Goal: Transaction & Acquisition: Purchase product/service

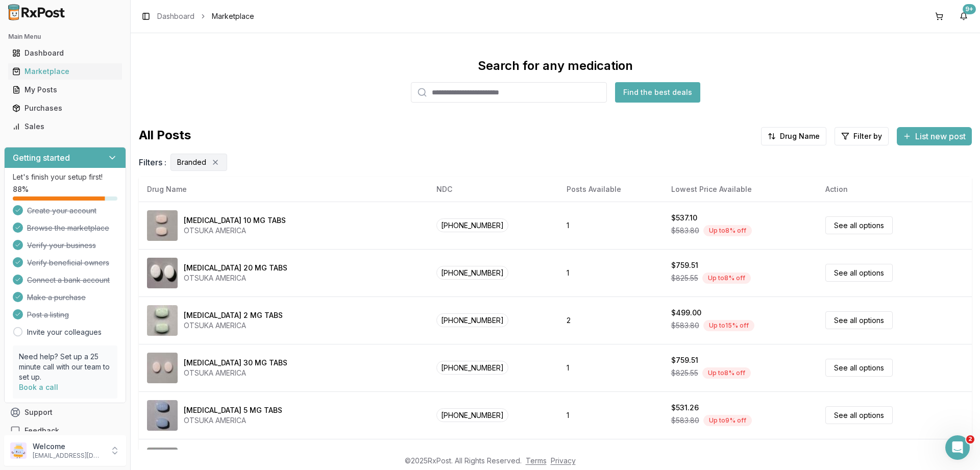
click at [510, 93] on input "search" at bounding box center [509, 92] width 196 height 20
paste input "**********"
type input "**********"
click at [651, 92] on button "Find the best deals" at bounding box center [657, 92] width 85 height 20
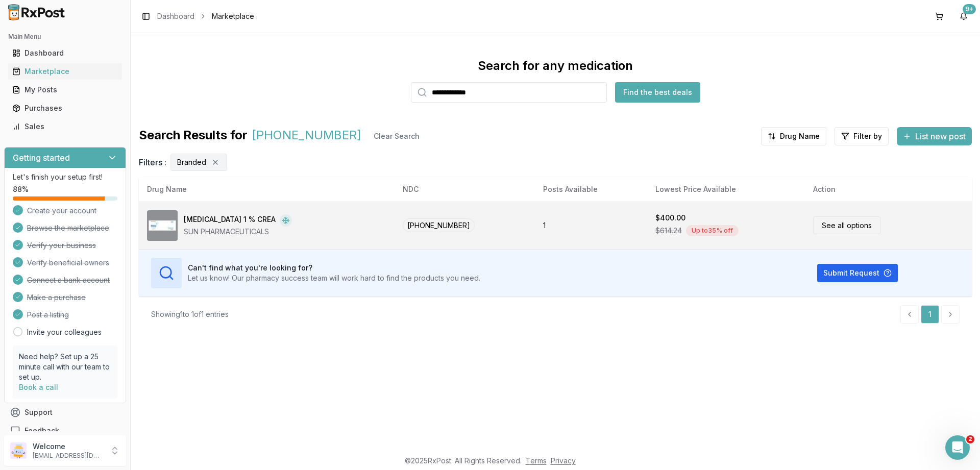
click at [835, 223] on link "See all options" at bounding box center [846, 225] width 67 height 18
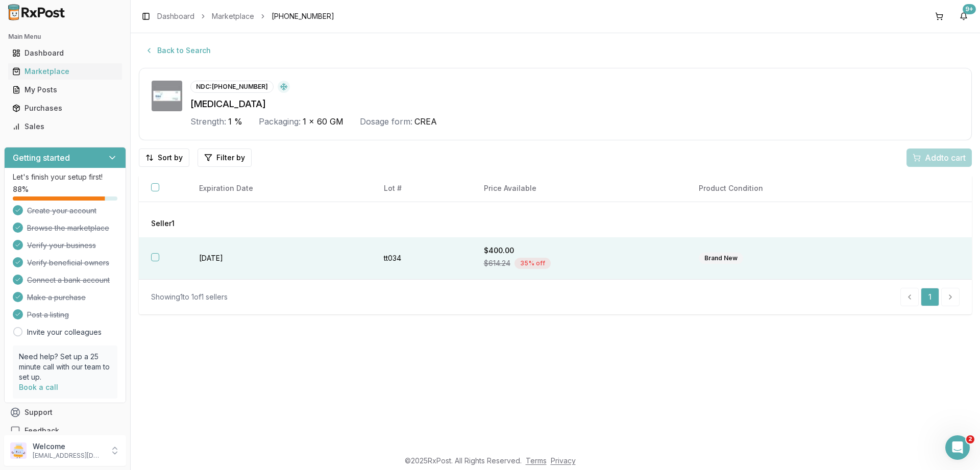
click at [154, 254] on button "button" at bounding box center [155, 257] width 8 height 8
click at [921, 155] on span "Add 1 to cart" at bounding box center [943, 158] width 44 height 12
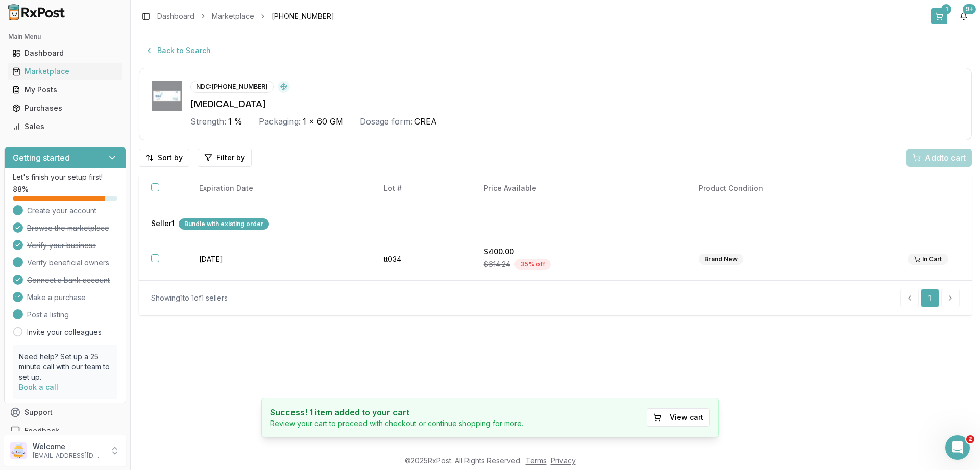
click at [943, 14] on button "1" at bounding box center [939, 16] width 16 height 16
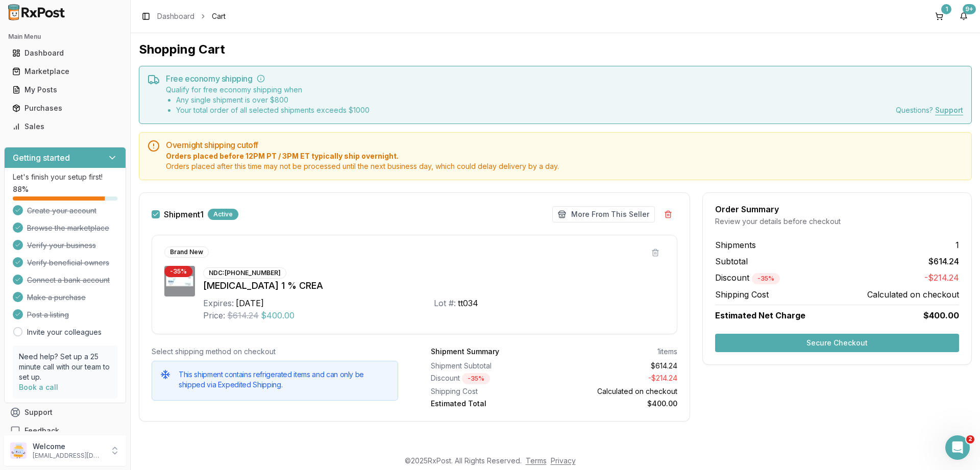
scroll to position [1, 0]
click at [835, 339] on button "Secure Checkout" at bounding box center [837, 342] width 244 height 18
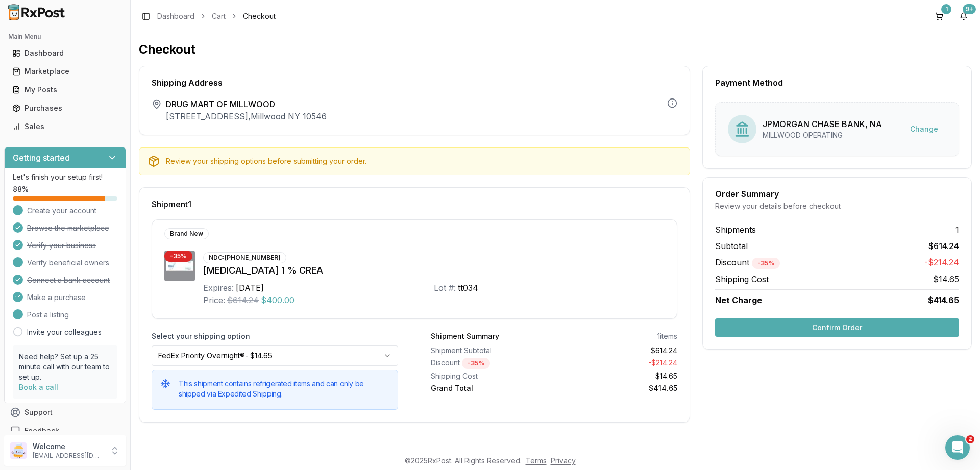
click at [839, 325] on button "Confirm Order" at bounding box center [837, 328] width 244 height 18
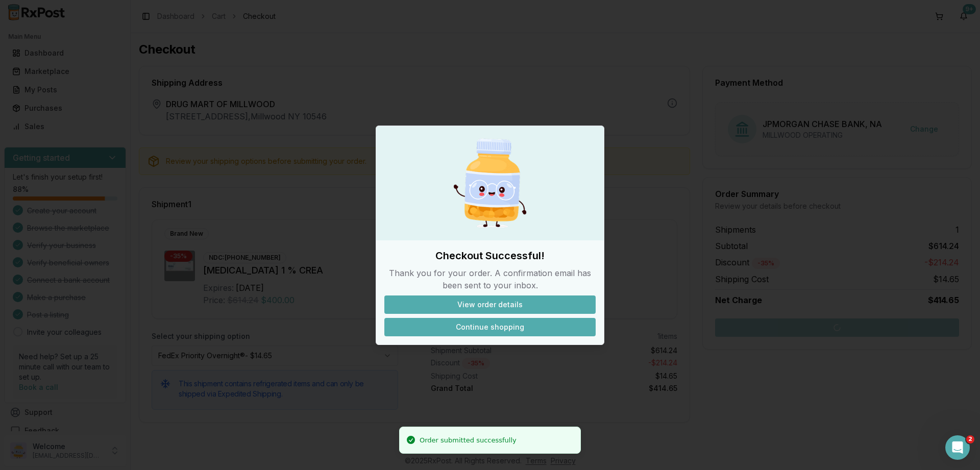
click at [478, 324] on button "Continue shopping" at bounding box center [489, 327] width 211 height 18
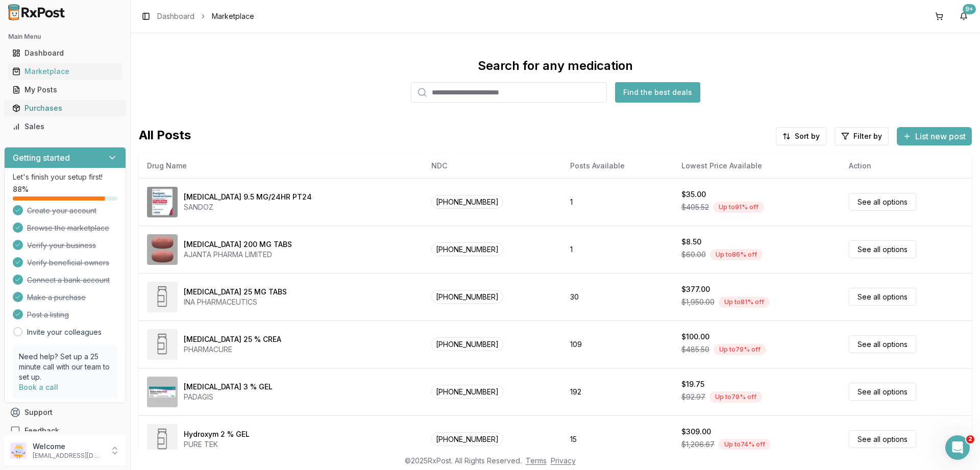
click at [46, 105] on div "Purchases" at bounding box center [65, 108] width 106 height 10
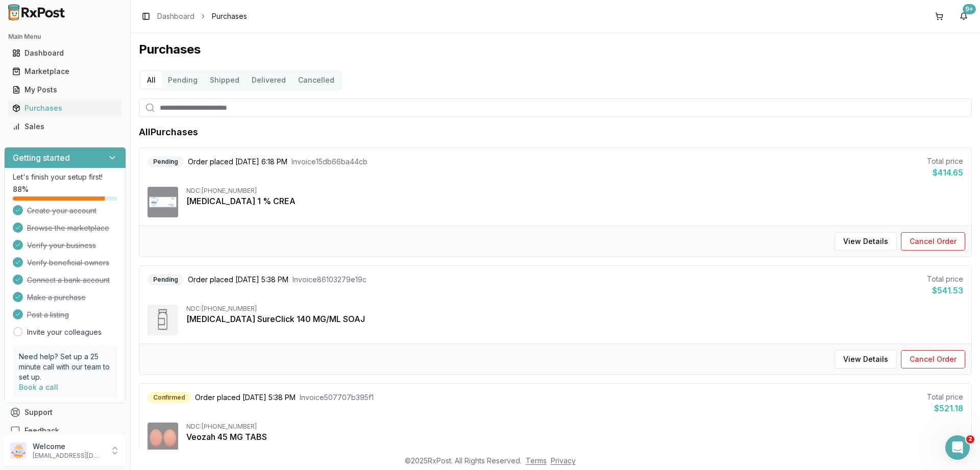
click at [180, 78] on button "Pending" at bounding box center [183, 80] width 42 height 16
click at [934, 238] on button "Cancel Order" at bounding box center [933, 241] width 64 height 18
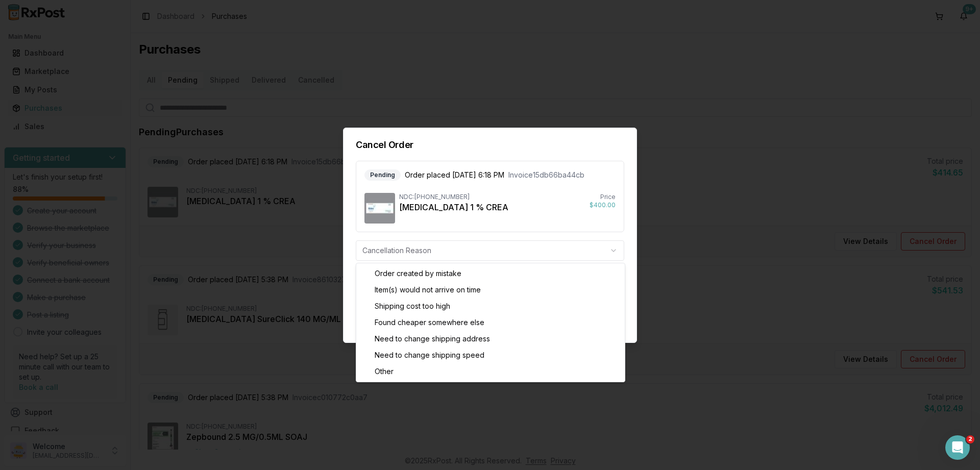
click at [613, 248] on body "Main Menu Dashboard Marketplace My Posts Purchases Sales Getting started Let's …" at bounding box center [490, 235] width 980 height 470
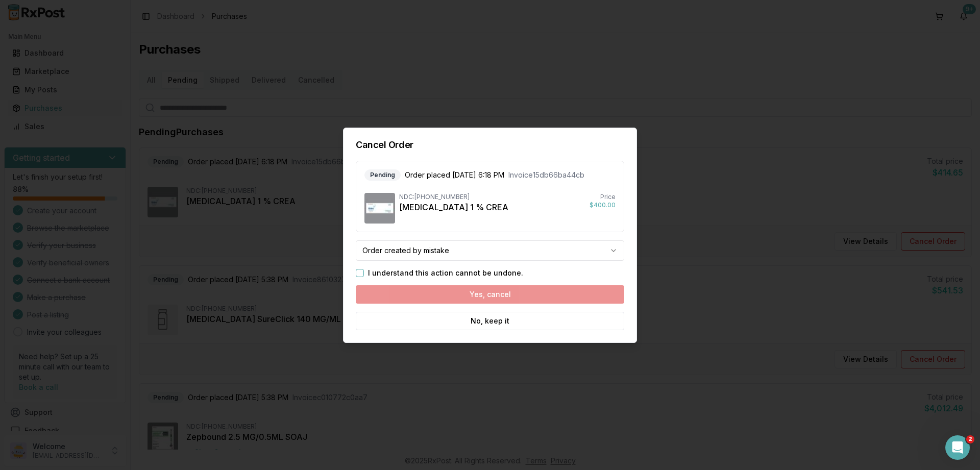
click at [362, 272] on button "I understand this action cannot be undone." at bounding box center [360, 273] width 8 height 8
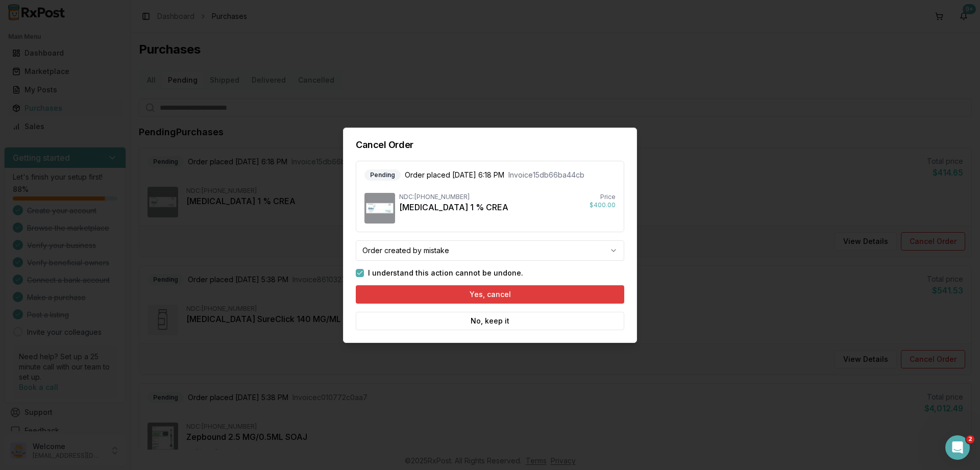
click at [493, 291] on button "Yes, cancel" at bounding box center [490, 294] width 268 height 18
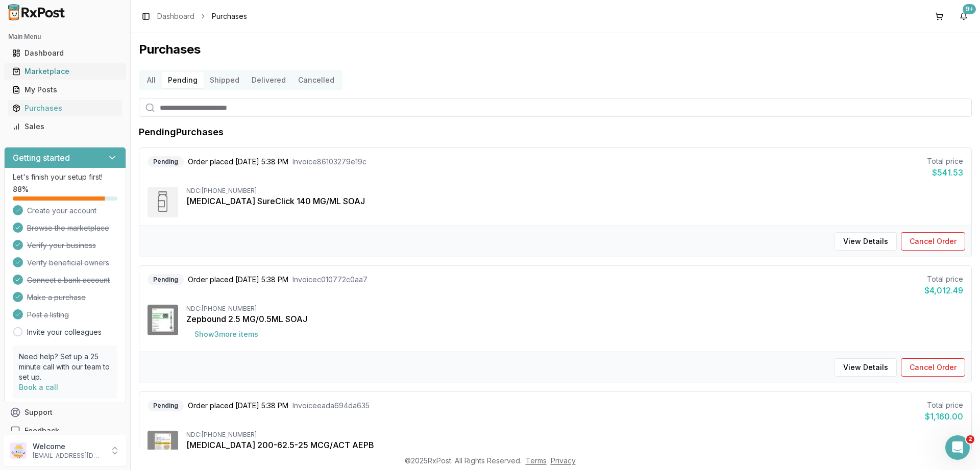
click at [54, 72] on div "Marketplace" at bounding box center [65, 71] width 106 height 10
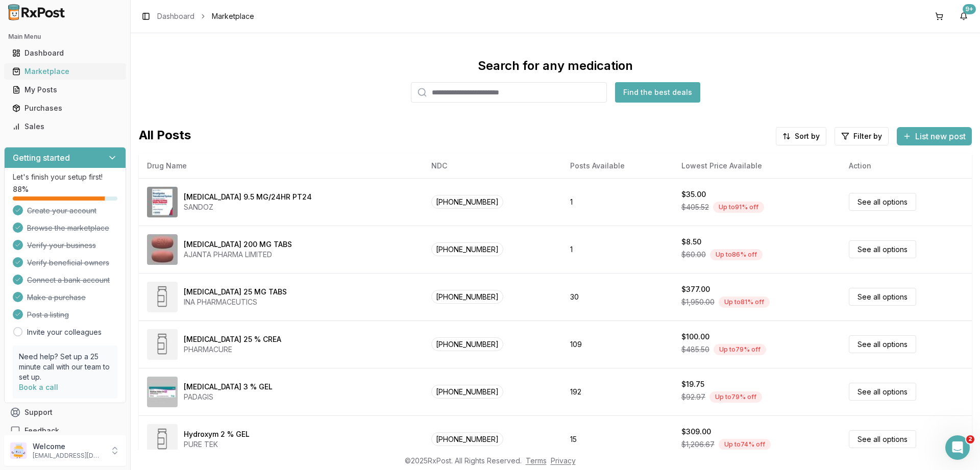
click at [39, 70] on div "Marketplace" at bounding box center [65, 71] width 106 height 10
click at [515, 95] on input "search" at bounding box center [509, 92] width 196 height 20
paste input "**********"
type input "**********"
click at [649, 92] on button "Find the best deals" at bounding box center [657, 92] width 85 height 20
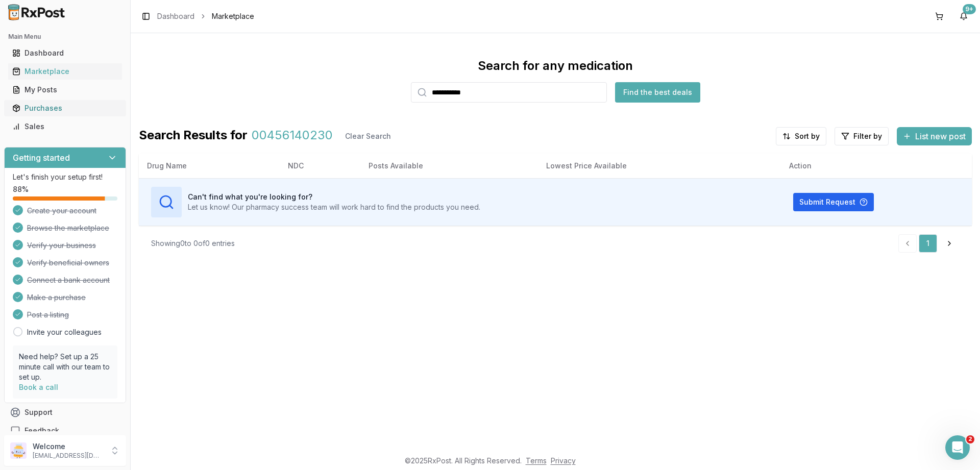
click at [49, 107] on div "Purchases" at bounding box center [65, 108] width 106 height 10
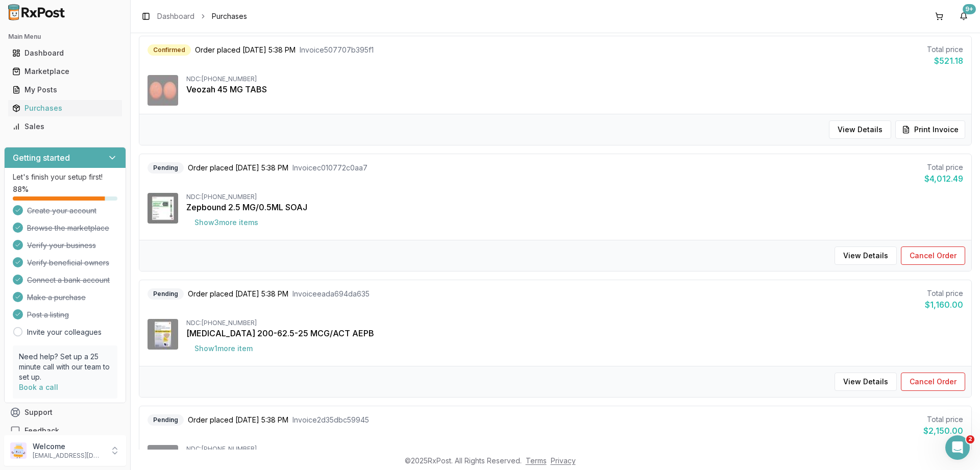
scroll to position [368, 0]
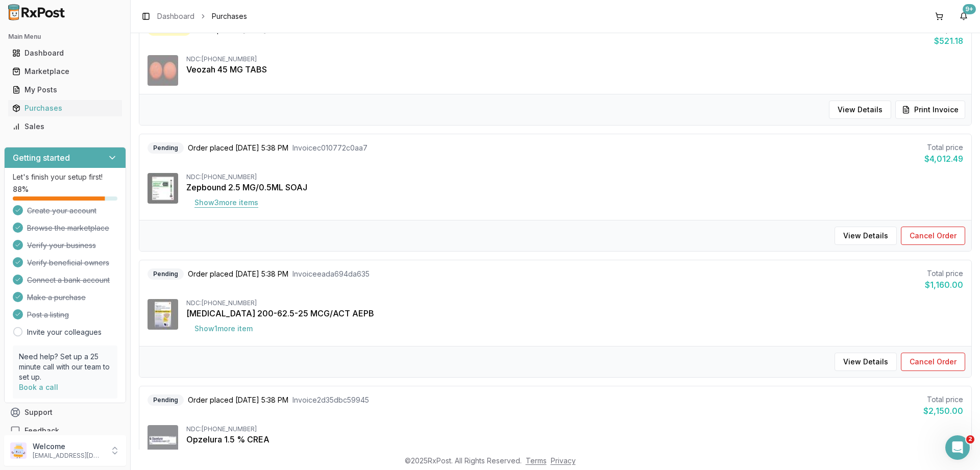
click at [232, 201] on button "Show 3 more item s" at bounding box center [226, 202] width 80 height 18
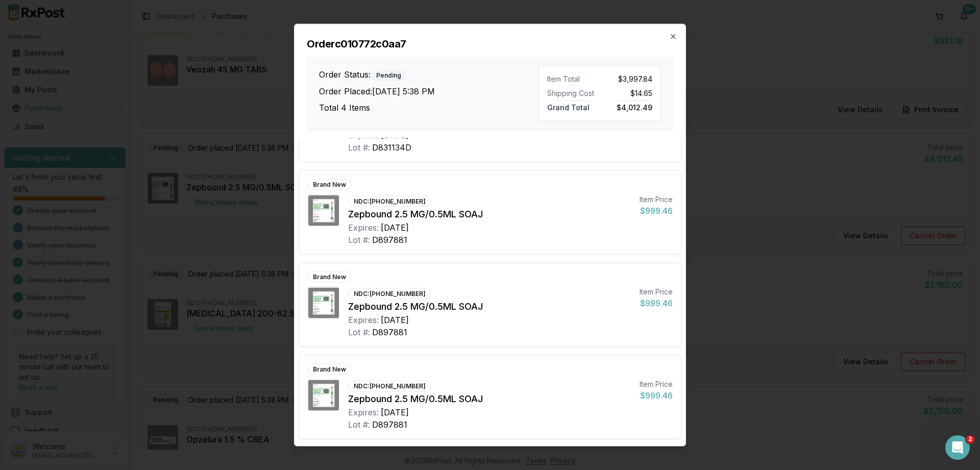
scroll to position [0, 0]
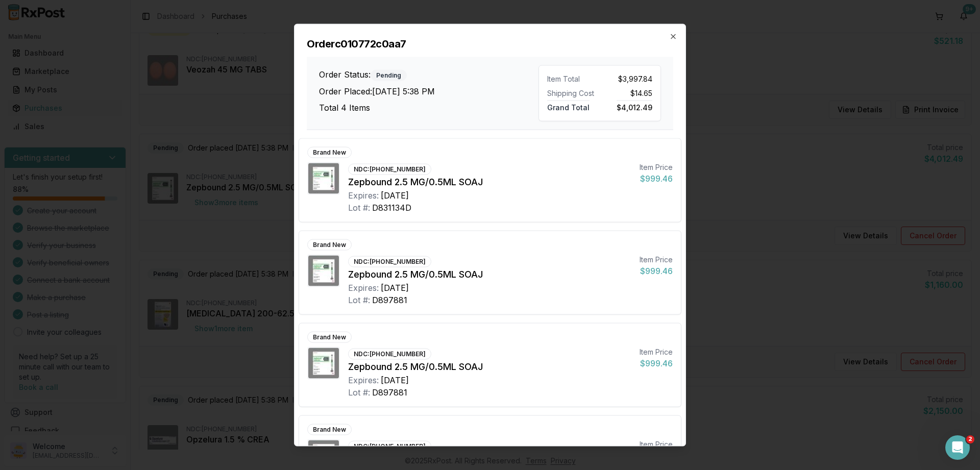
drag, startPoint x: 674, startPoint y: 38, endPoint x: 468, endPoint y: 30, distance: 206.9
click at [674, 37] on icon "button" at bounding box center [673, 36] width 4 height 4
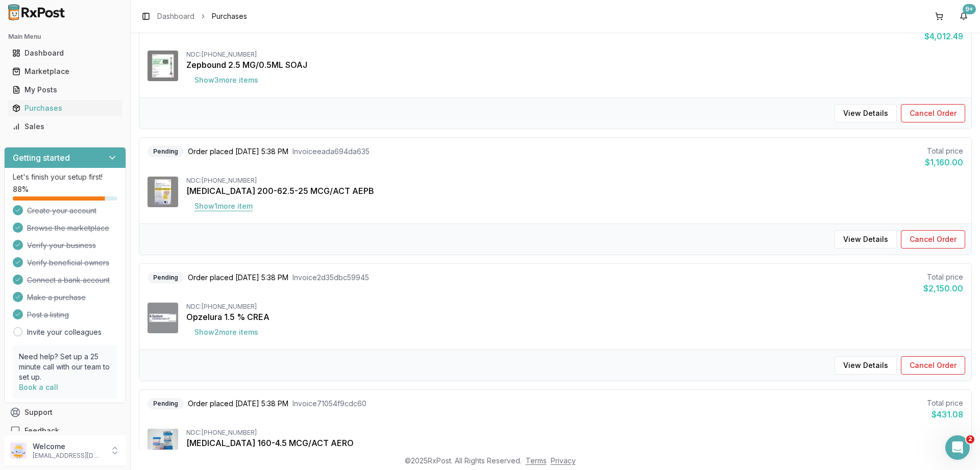
click at [226, 208] on button "Show 1 more item" at bounding box center [223, 206] width 75 height 18
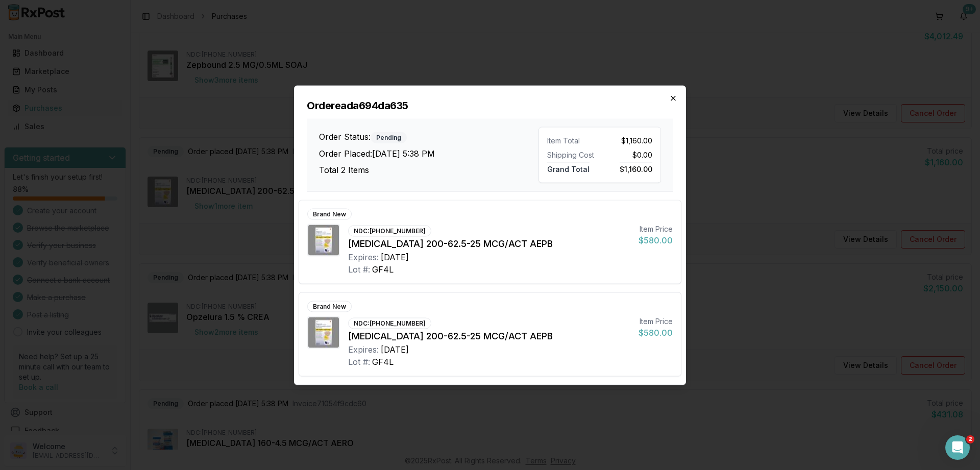
click at [674, 98] on icon "button" at bounding box center [673, 98] width 8 height 8
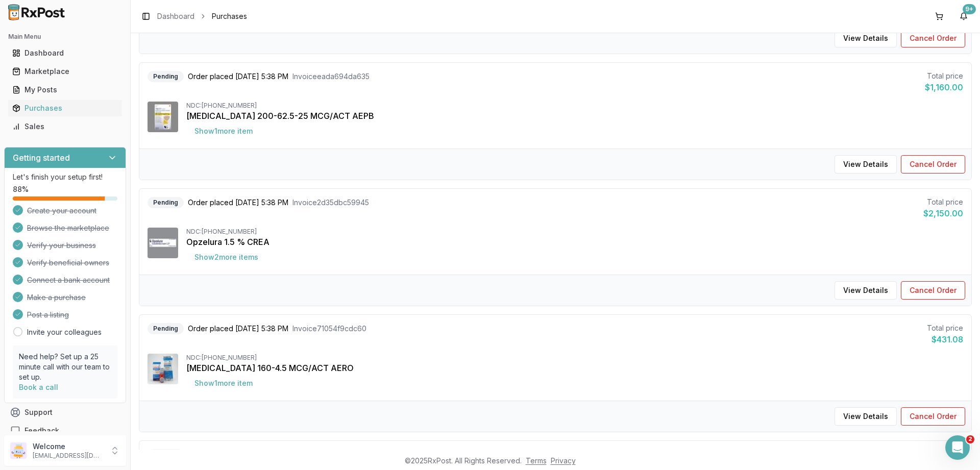
scroll to position [613, 0]
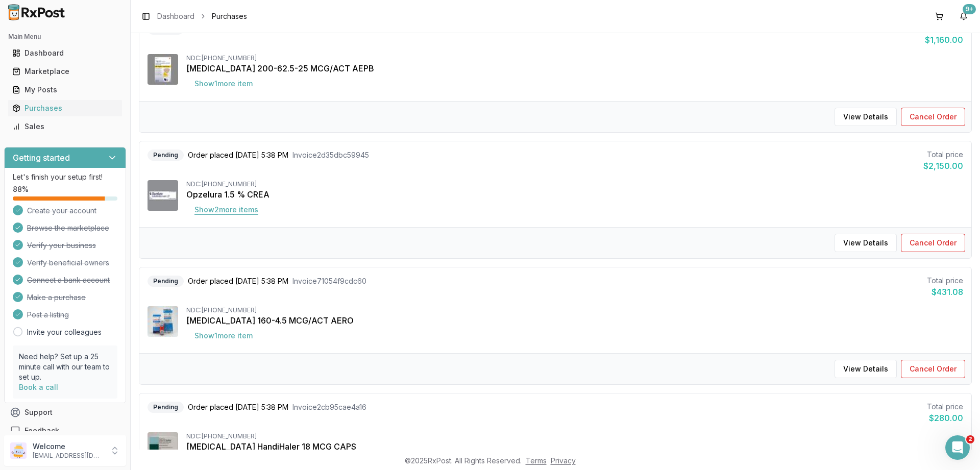
click at [216, 212] on button "Show 2 more item s" at bounding box center [226, 210] width 80 height 18
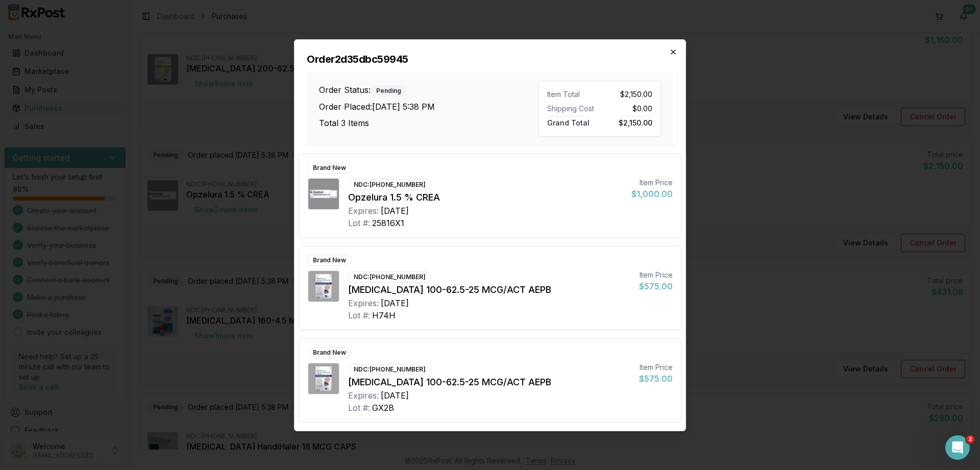
click at [676, 53] on icon "button" at bounding box center [673, 52] width 8 height 8
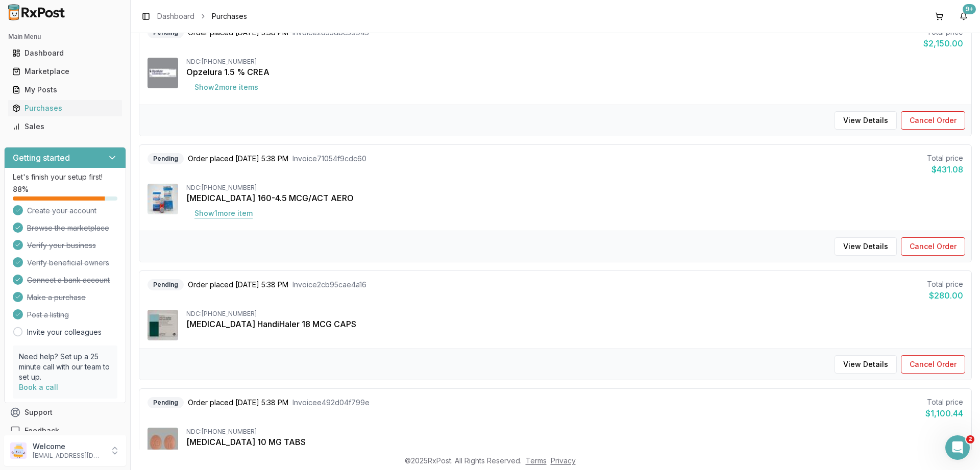
click at [234, 212] on button "Show 1 more item" at bounding box center [223, 213] width 75 height 18
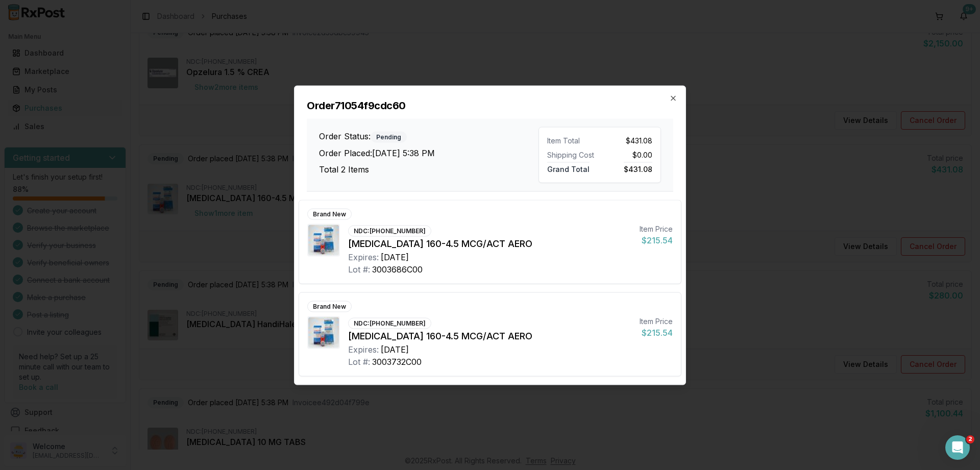
scroll to position [735, 0]
click at [672, 99] on icon "button" at bounding box center [673, 98] width 8 height 8
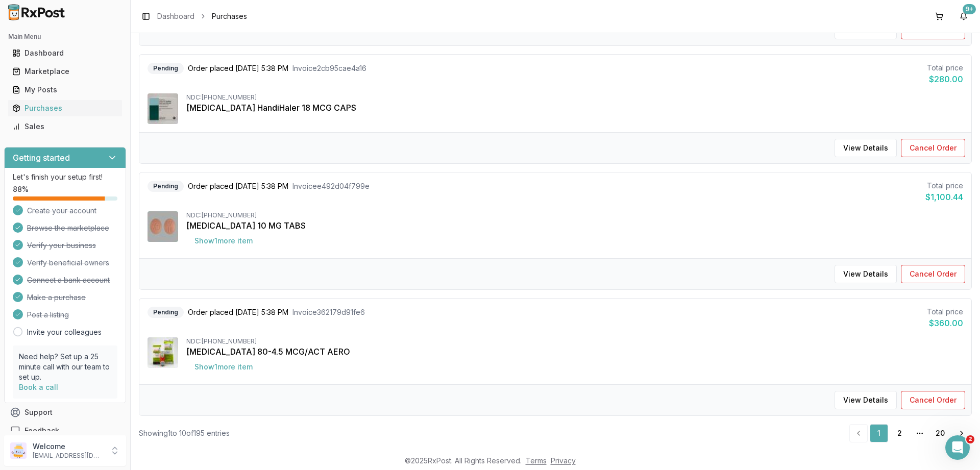
scroll to position [969, 0]
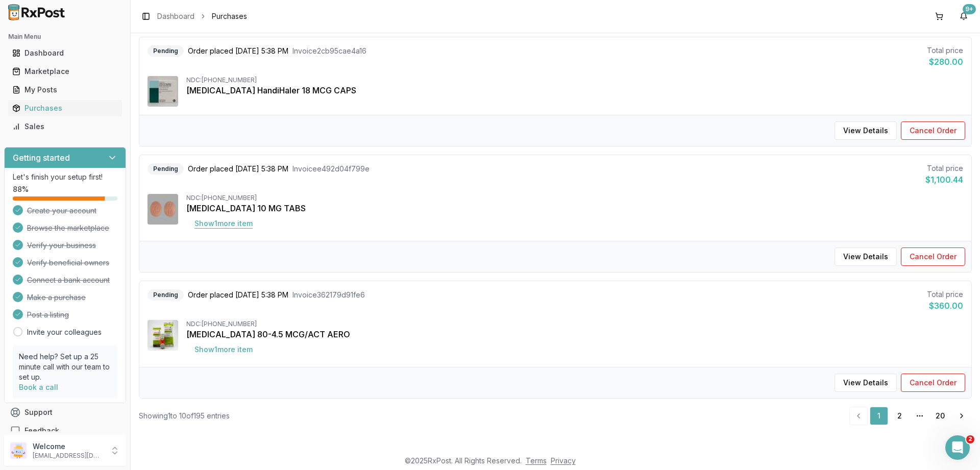
click at [220, 223] on button "Show 1 more item" at bounding box center [223, 223] width 75 height 18
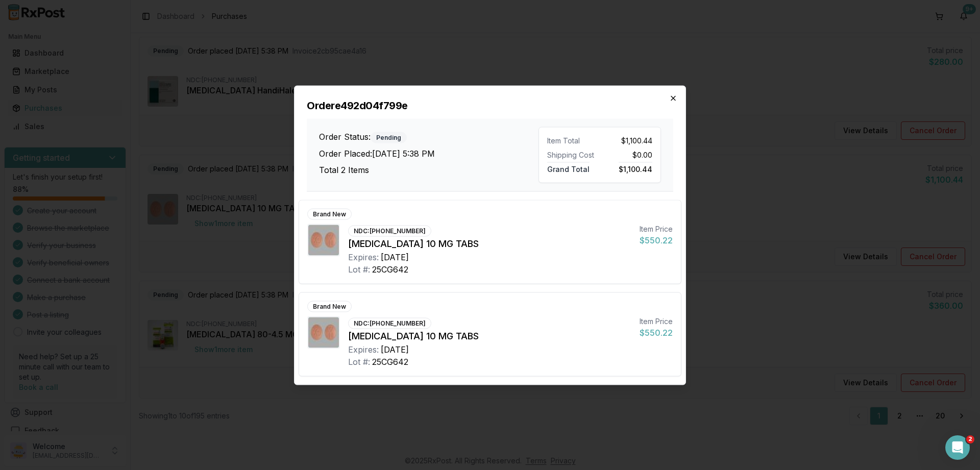
click at [673, 99] on icon "button" at bounding box center [673, 98] width 8 height 8
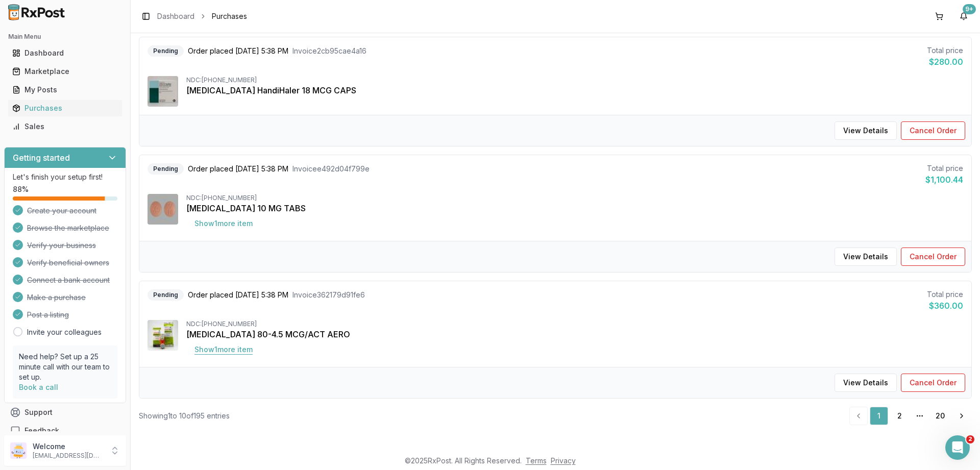
click at [226, 352] on button "Show 1 more item" at bounding box center [223, 349] width 75 height 18
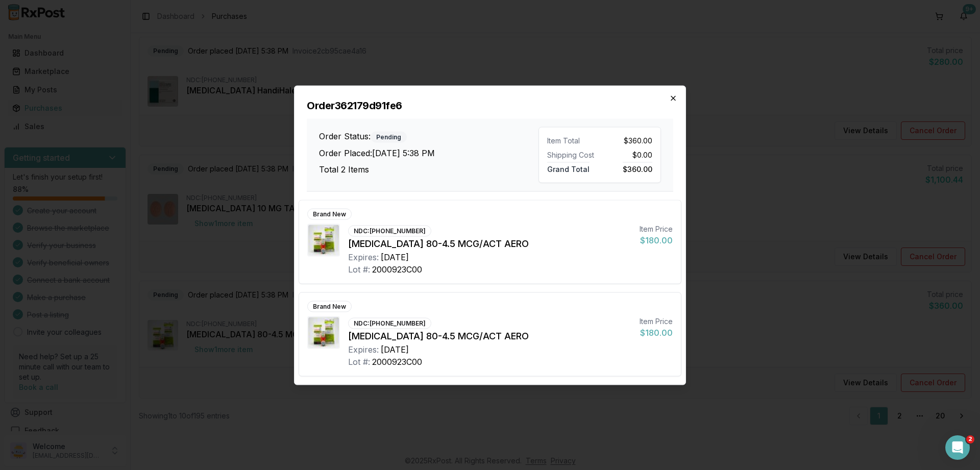
click at [674, 99] on icon "button" at bounding box center [673, 98] width 8 height 8
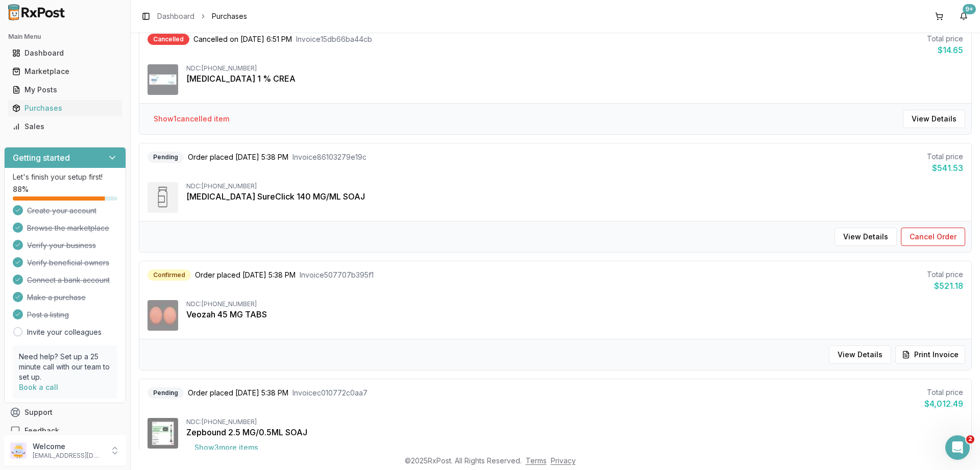
scroll to position [0, 0]
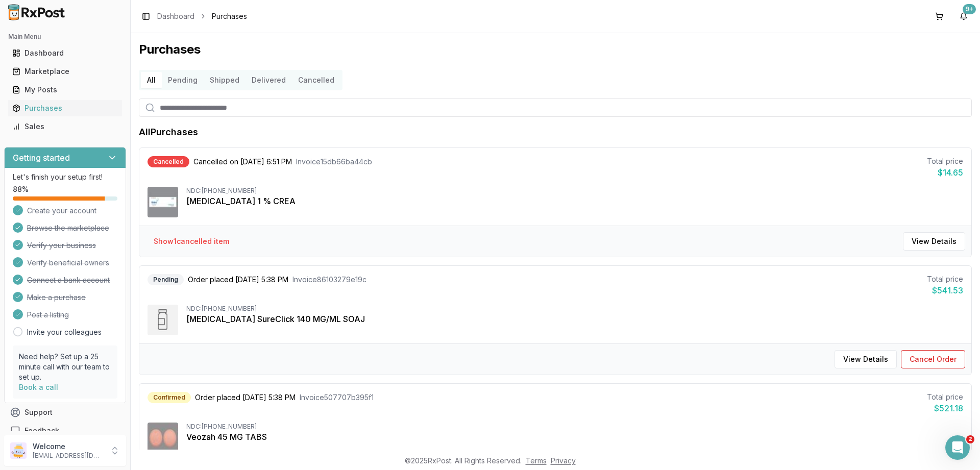
click at [179, 79] on button "Pending" at bounding box center [183, 80] width 42 height 16
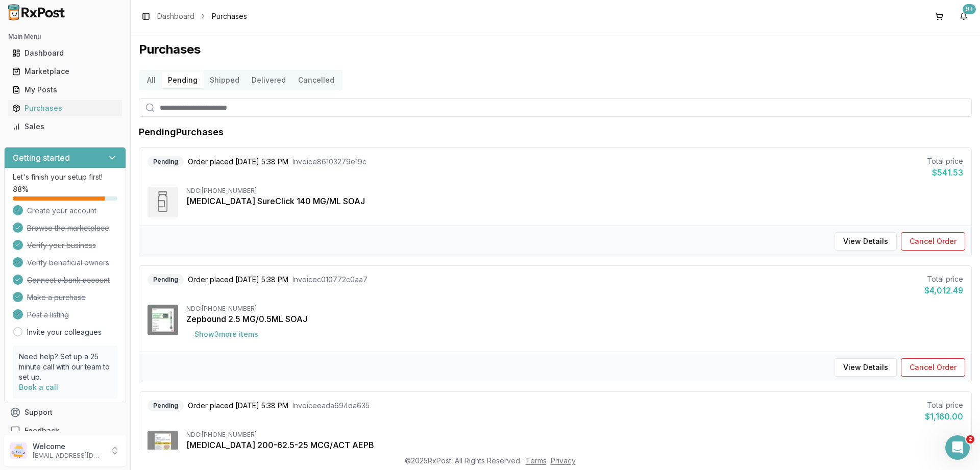
click at [219, 81] on button "Shipped" at bounding box center [225, 80] width 42 height 16
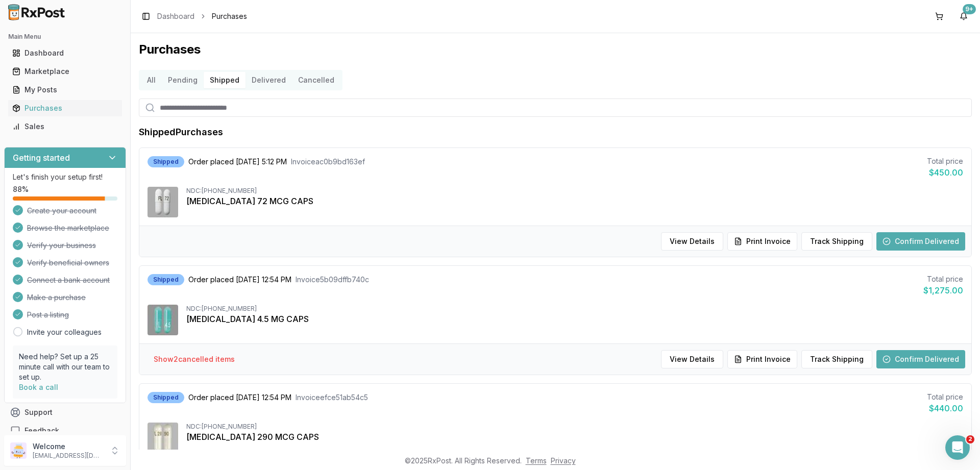
click at [219, 81] on button "Shipped" at bounding box center [225, 80] width 42 height 16
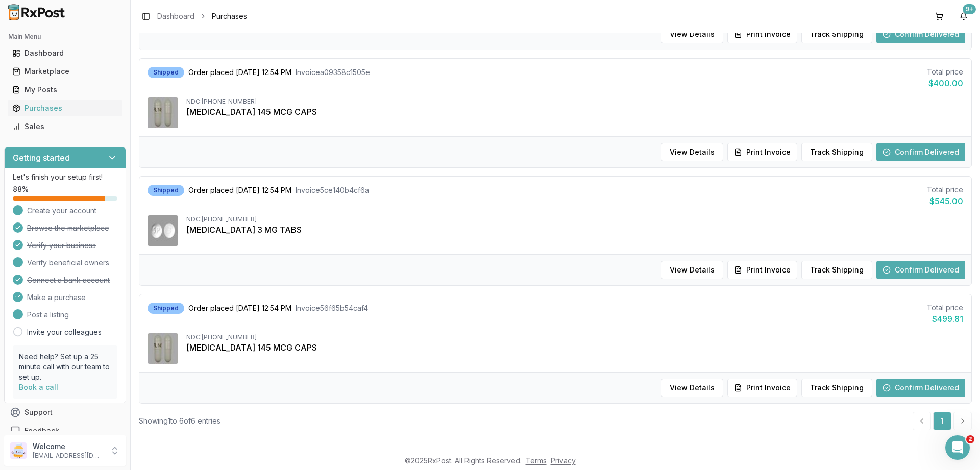
scroll to position [448, 0]
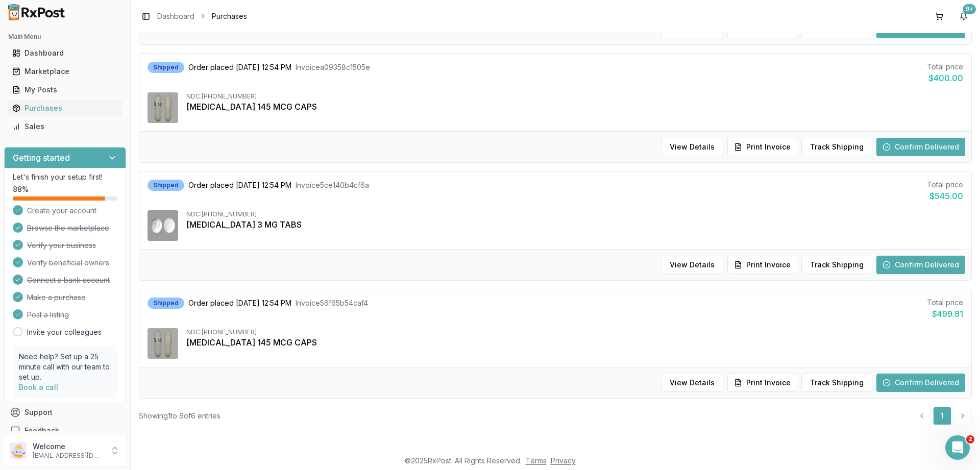
click at [958, 417] on li "pagination" at bounding box center [963, 416] width 18 height 18
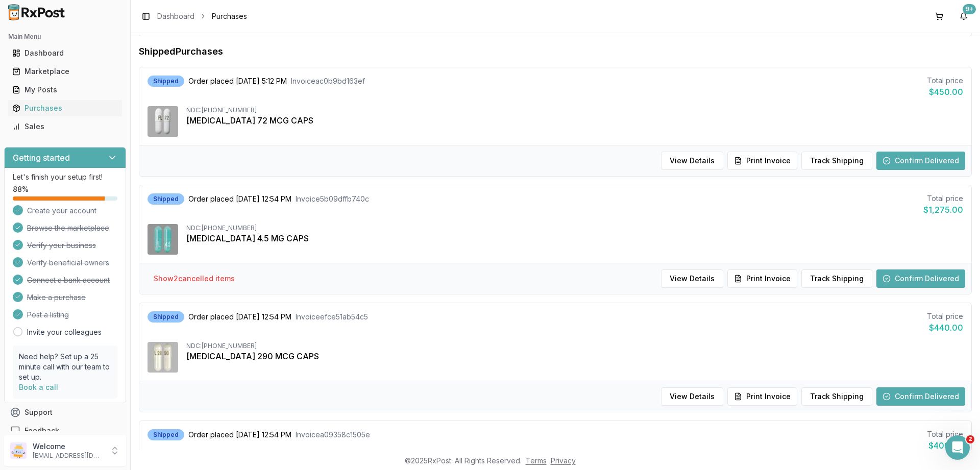
scroll to position [0, 0]
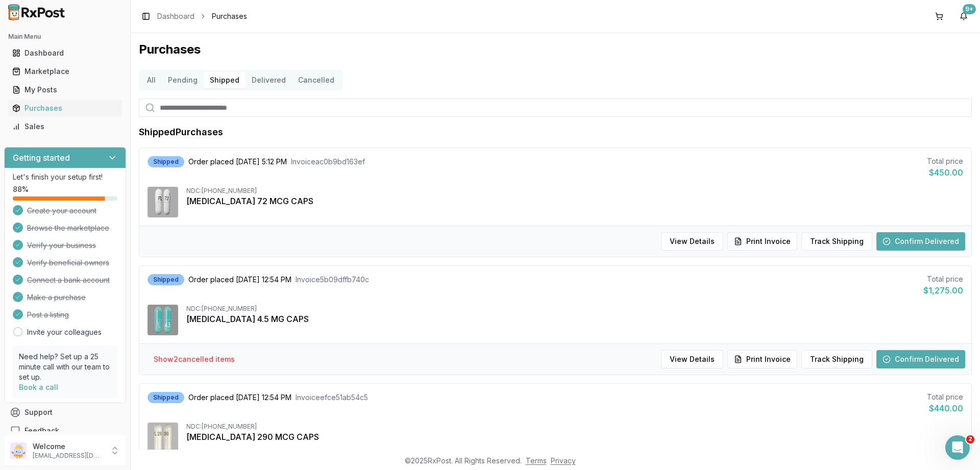
click at [307, 74] on button "Cancelled" at bounding box center [316, 80] width 48 height 16
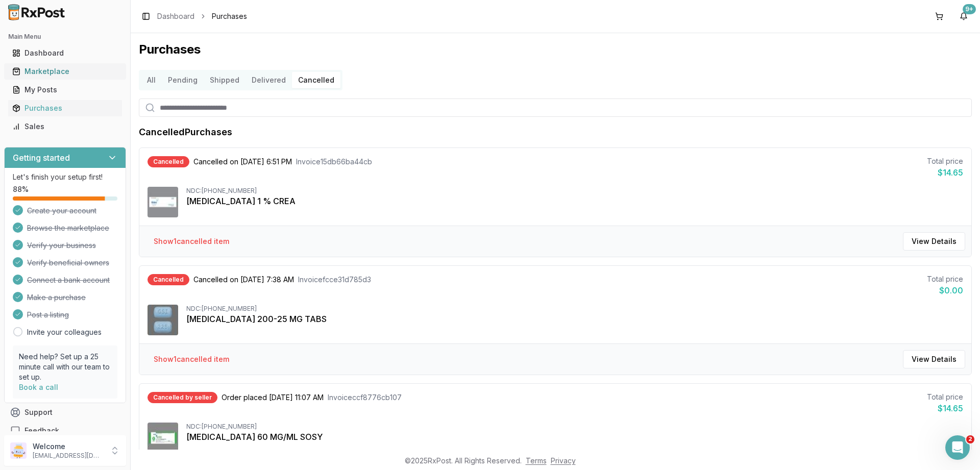
click at [39, 67] on div "Marketplace" at bounding box center [65, 71] width 106 height 10
